Goal: Answer question/provide support: Answer question/provide support

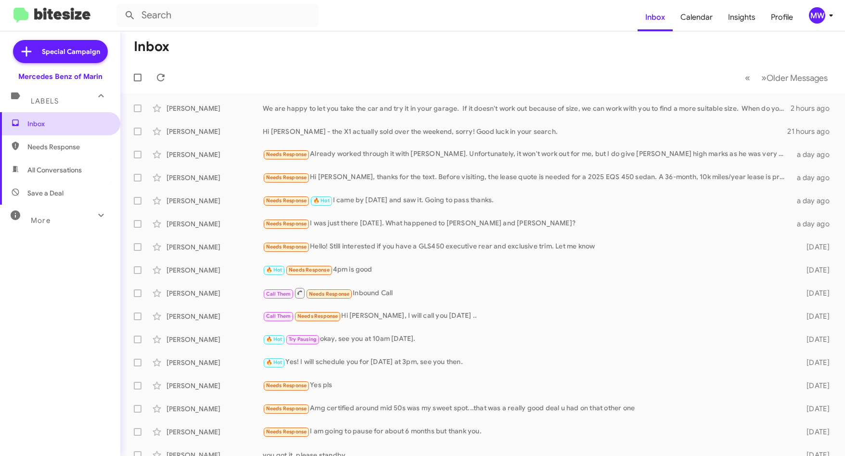
drag, startPoint x: 47, startPoint y: 118, endPoint x: 46, endPoint y: 126, distance: 7.7
click at [47, 118] on span "Inbox" at bounding box center [60, 123] width 120 height 23
click at [44, 146] on span "Needs Response" at bounding box center [68, 147] width 82 height 10
type input "in:needs-response"
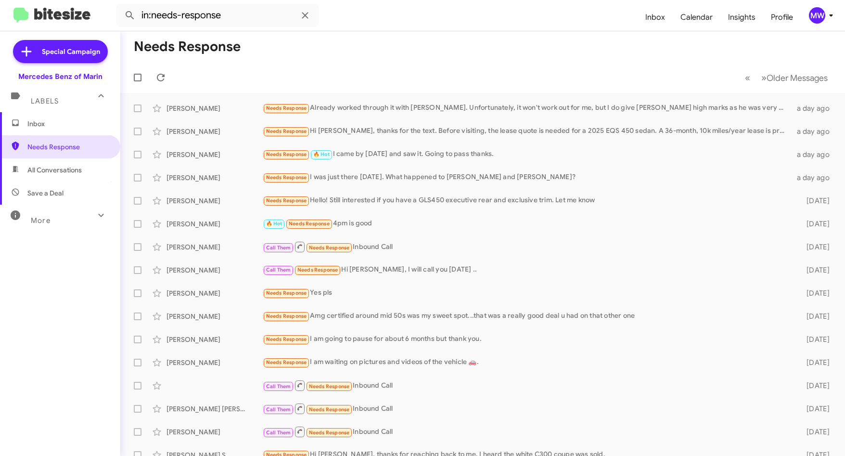
click at [50, 127] on span "Inbox" at bounding box center [68, 124] width 82 height 10
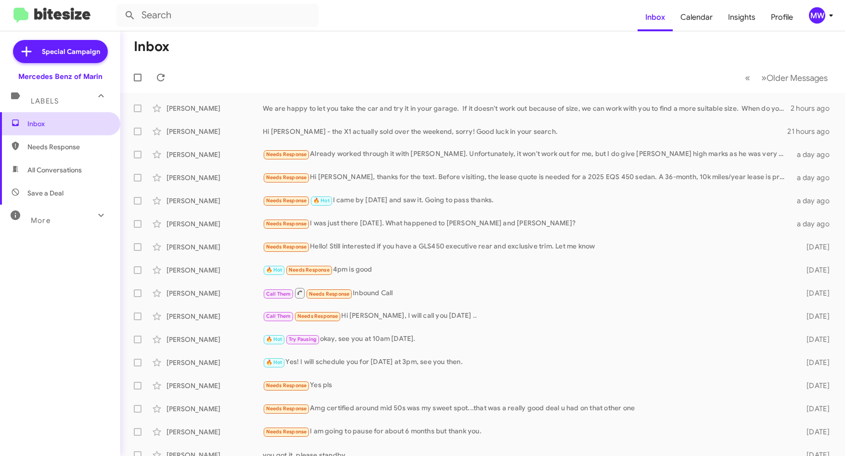
click at [43, 121] on span "Inbox" at bounding box center [68, 124] width 82 height 10
click at [45, 140] on span "Needs Response" at bounding box center [60, 146] width 120 height 23
type input "in:needs-response"
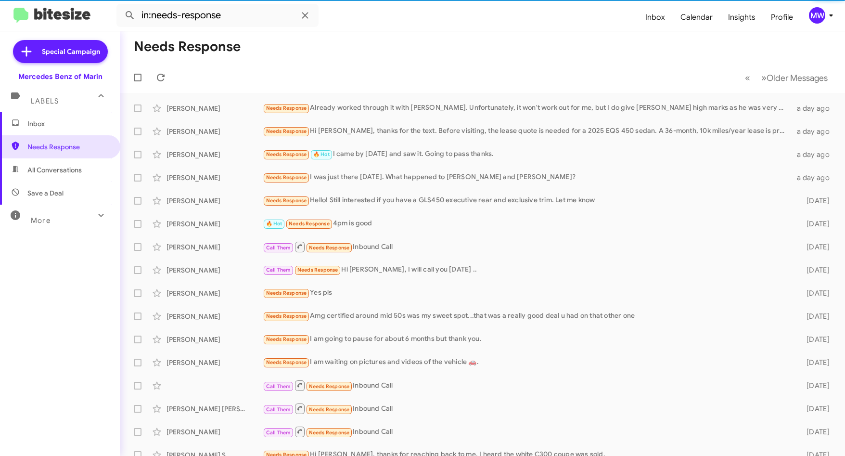
click at [46, 124] on span "Inbox" at bounding box center [68, 124] width 82 height 10
